Goal: Information Seeking & Learning: Learn about a topic

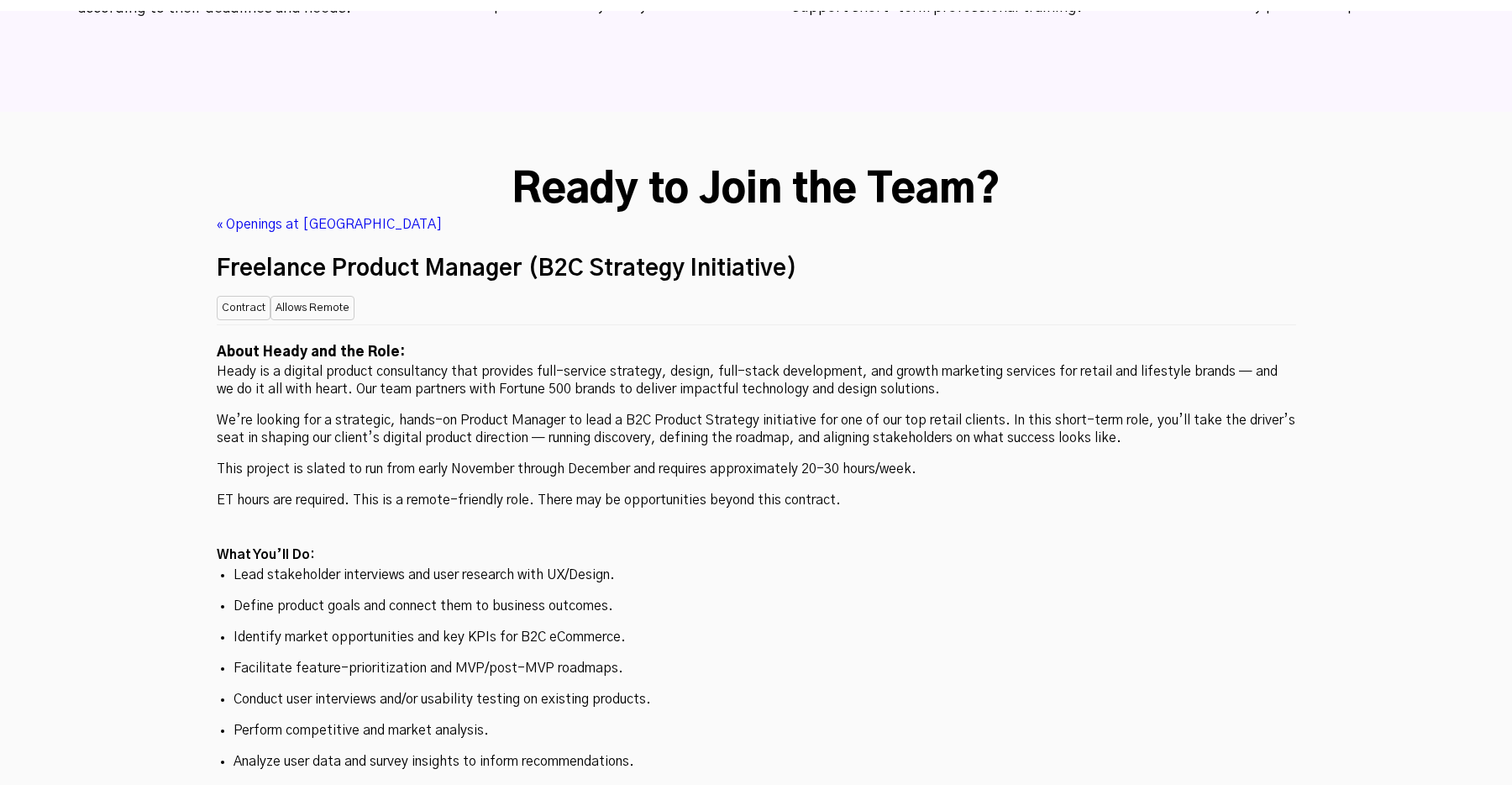
scroll to position [4367, 0]
click at [944, 660] on p "Facilitate feature-prioritization and MVP/post-MVP roadmaps." at bounding box center [756, 668] width 1046 height 17
drag, startPoint x: 950, startPoint y: 396, endPoint x: 943, endPoint y: 438, distance: 42.6
click at [943, 567] on p "Lead stakeholder interviews and user research with UX/Design." at bounding box center [756, 575] width 1046 height 17
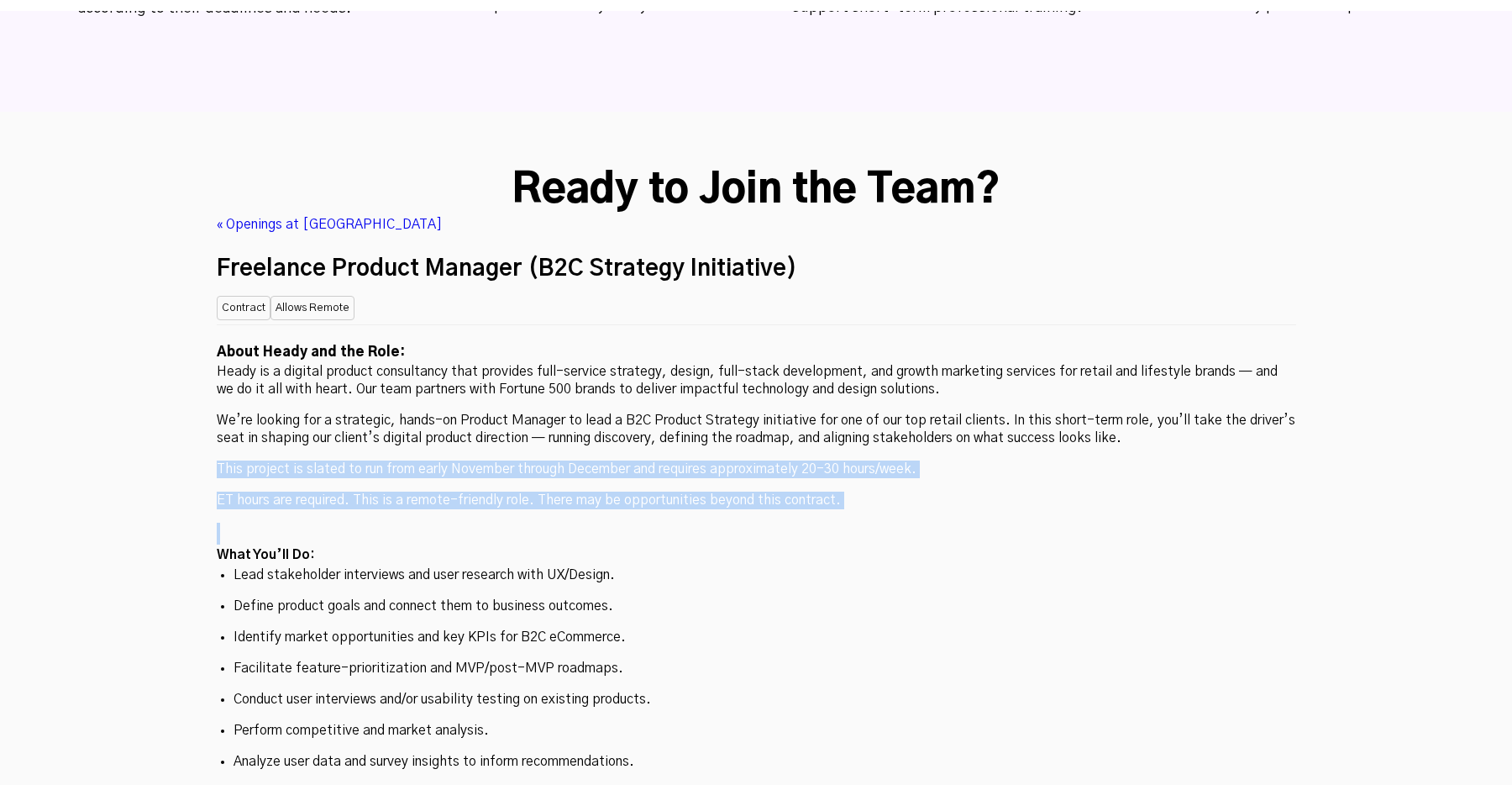
drag, startPoint x: 962, startPoint y: 319, endPoint x: 944, endPoint y: 408, distance: 90.8
click at [944, 523] on h2 at bounding box center [756, 533] width 1080 height 22
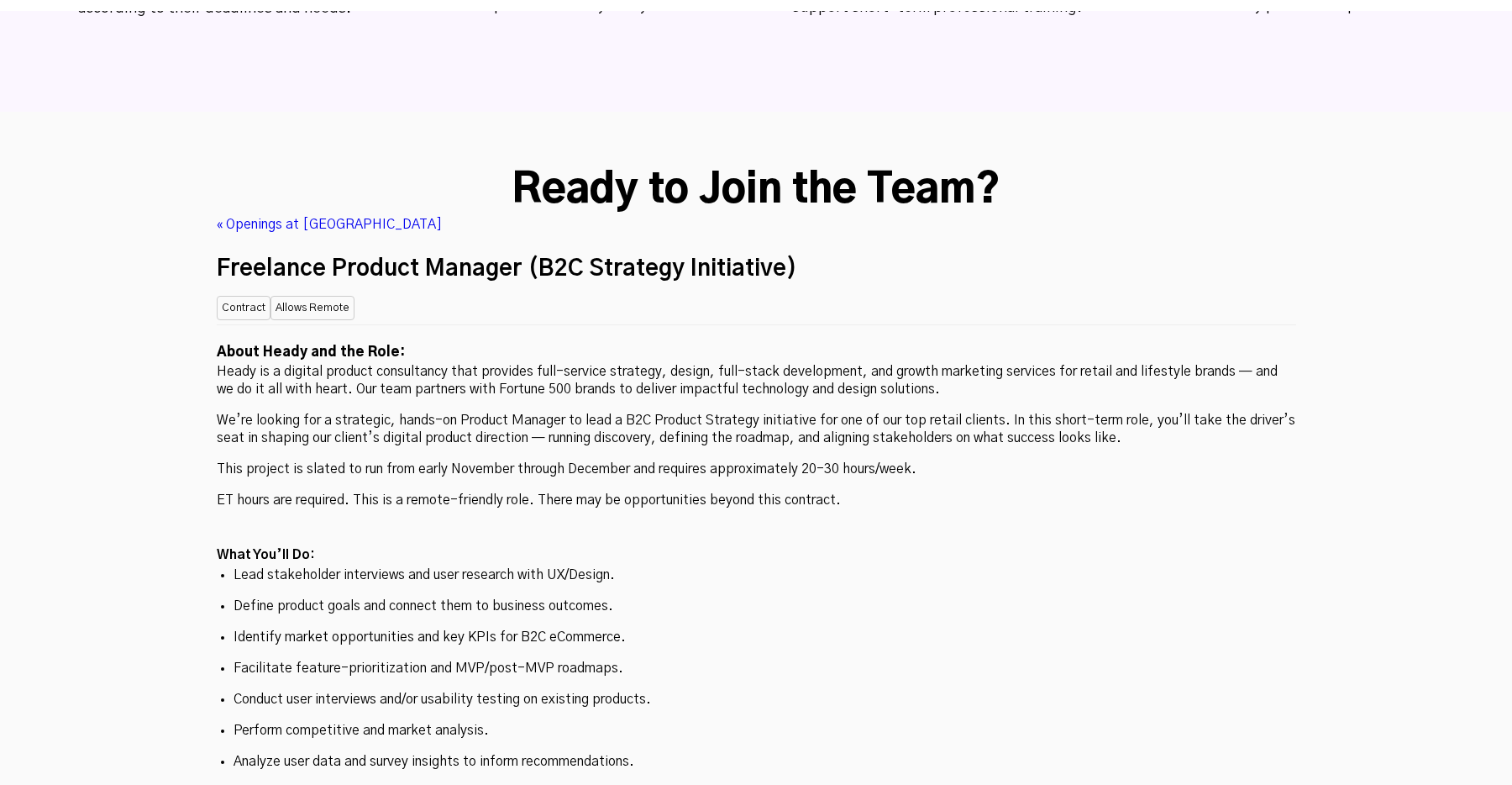
drag, startPoint x: 989, startPoint y: 321, endPoint x: 965, endPoint y: 377, distance: 60.9
click at [965, 492] on p "ET hours are required. This is a remote-friendly role. There may be opportuniti…" at bounding box center [756, 500] width 1080 height 17
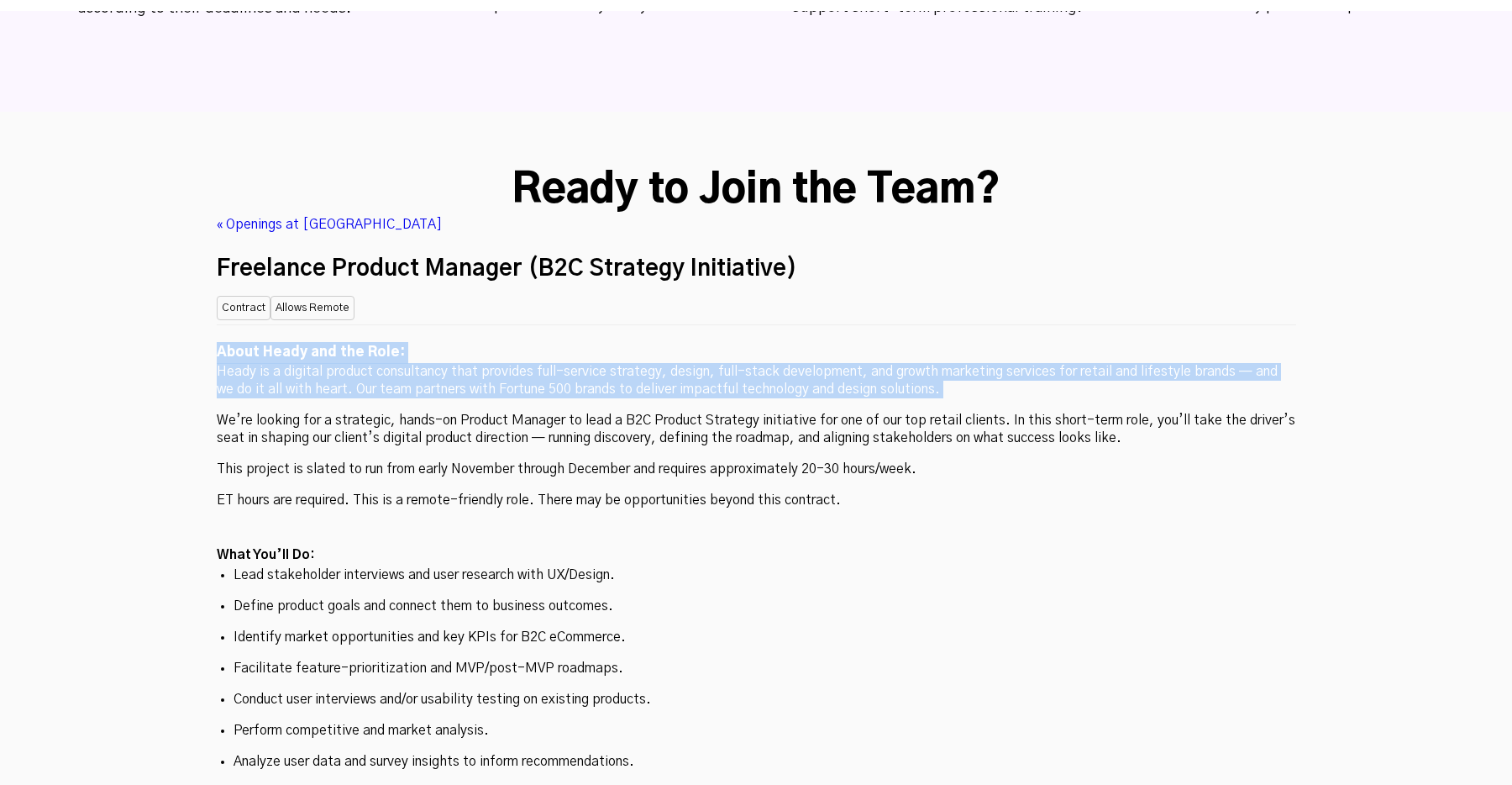
drag, startPoint x: 1020, startPoint y: 196, endPoint x: 1015, endPoint y: 298, distance: 102.1
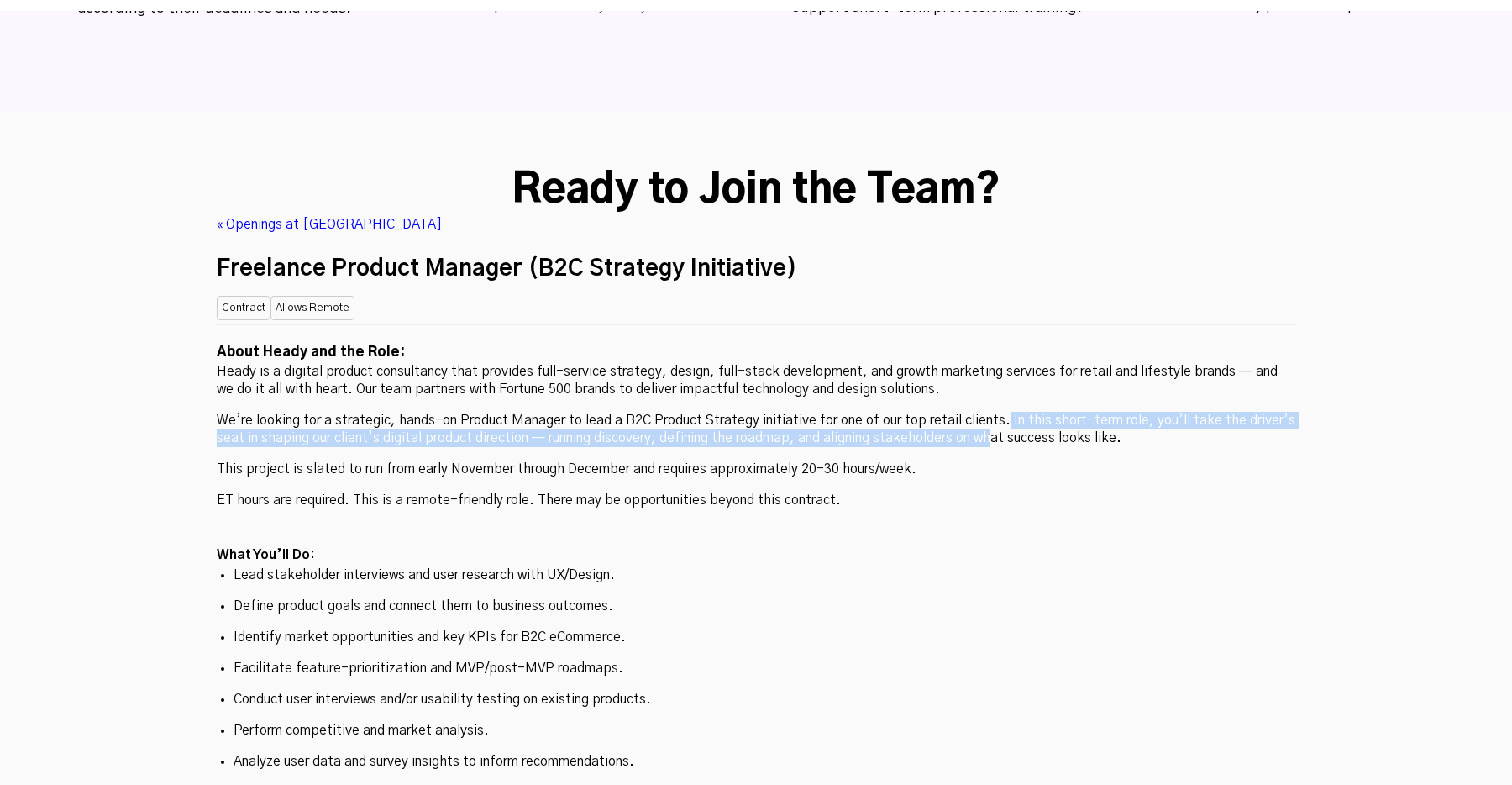
drag, startPoint x: 1000, startPoint y: 290, endPoint x: 999, endPoint y: 309, distance: 19.0
click at [999, 412] on p "We’re looking for a strategic, hands-on Product Manager to lead a B2C Product S…" at bounding box center [756, 429] width 1080 height 36
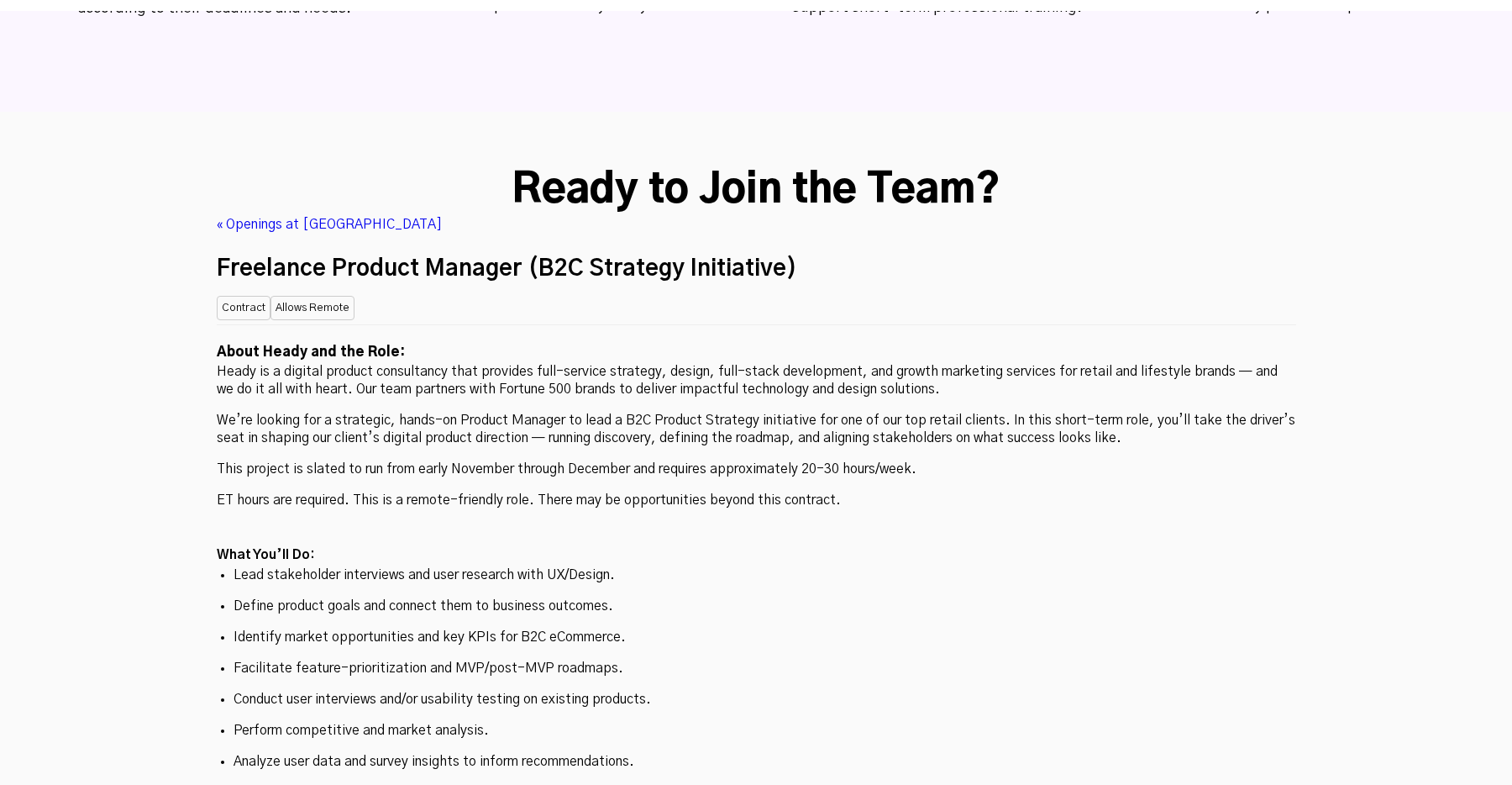
click at [973, 492] on p "ET hours are required. This is a remote-friendly role. There may be opportuniti…" at bounding box center [756, 500] width 1080 height 17
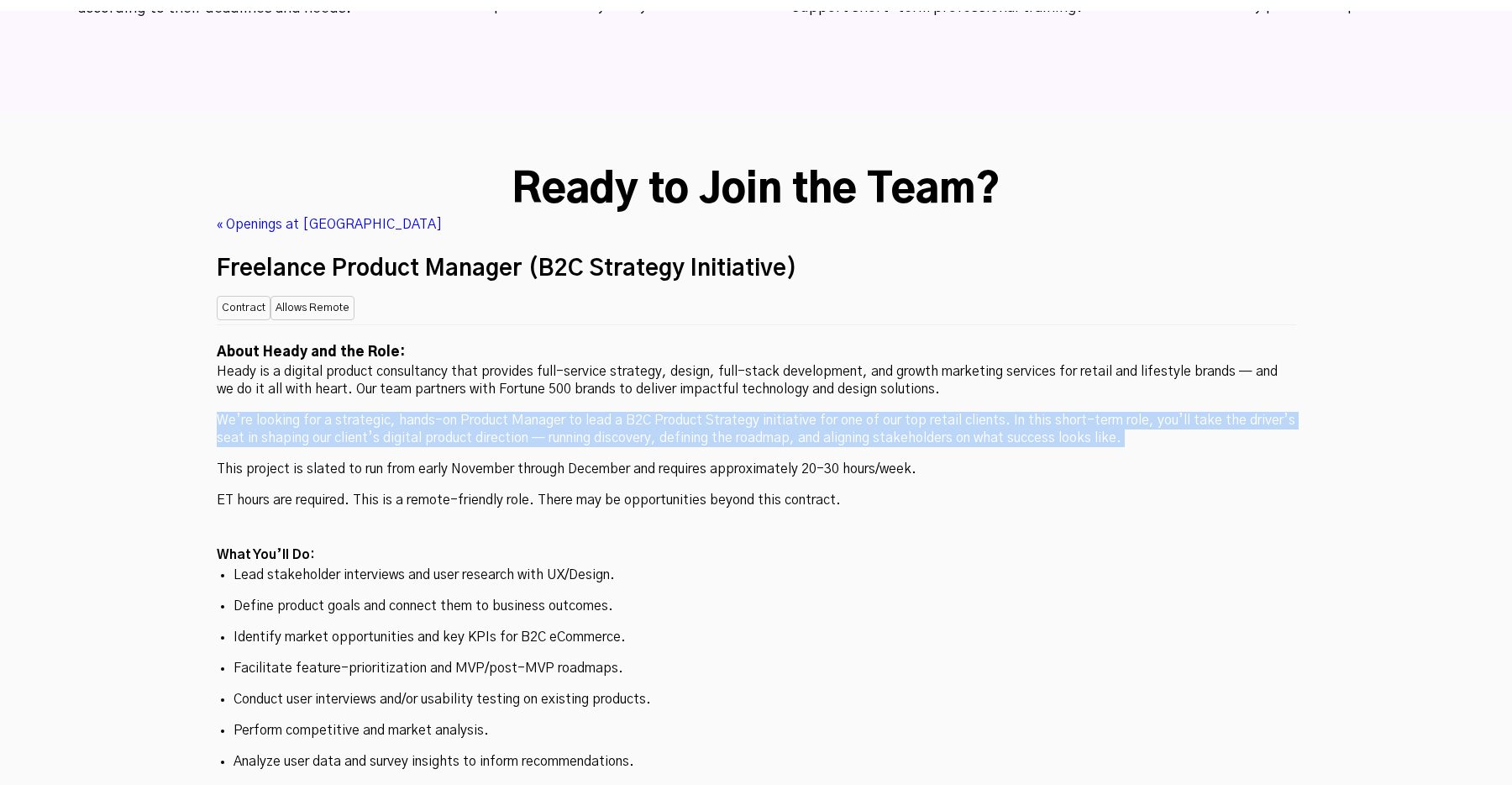
drag, startPoint x: 995, startPoint y: 275, endPoint x: 986, endPoint y: 328, distance: 53.8
